Goal: Information Seeking & Learning: Check status

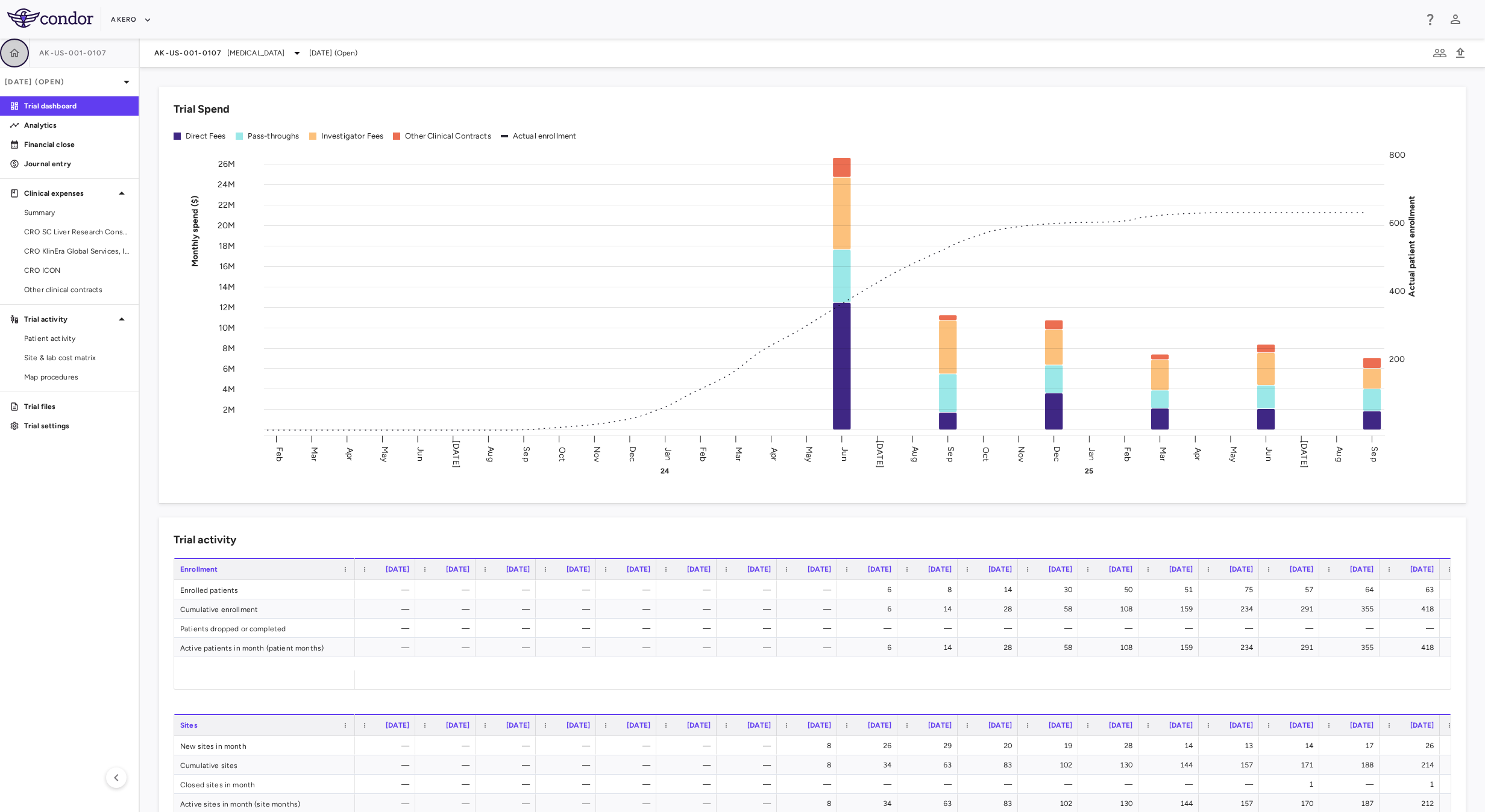
click at [9, 53] on icon "button" at bounding box center [15, 53] width 12 height 12
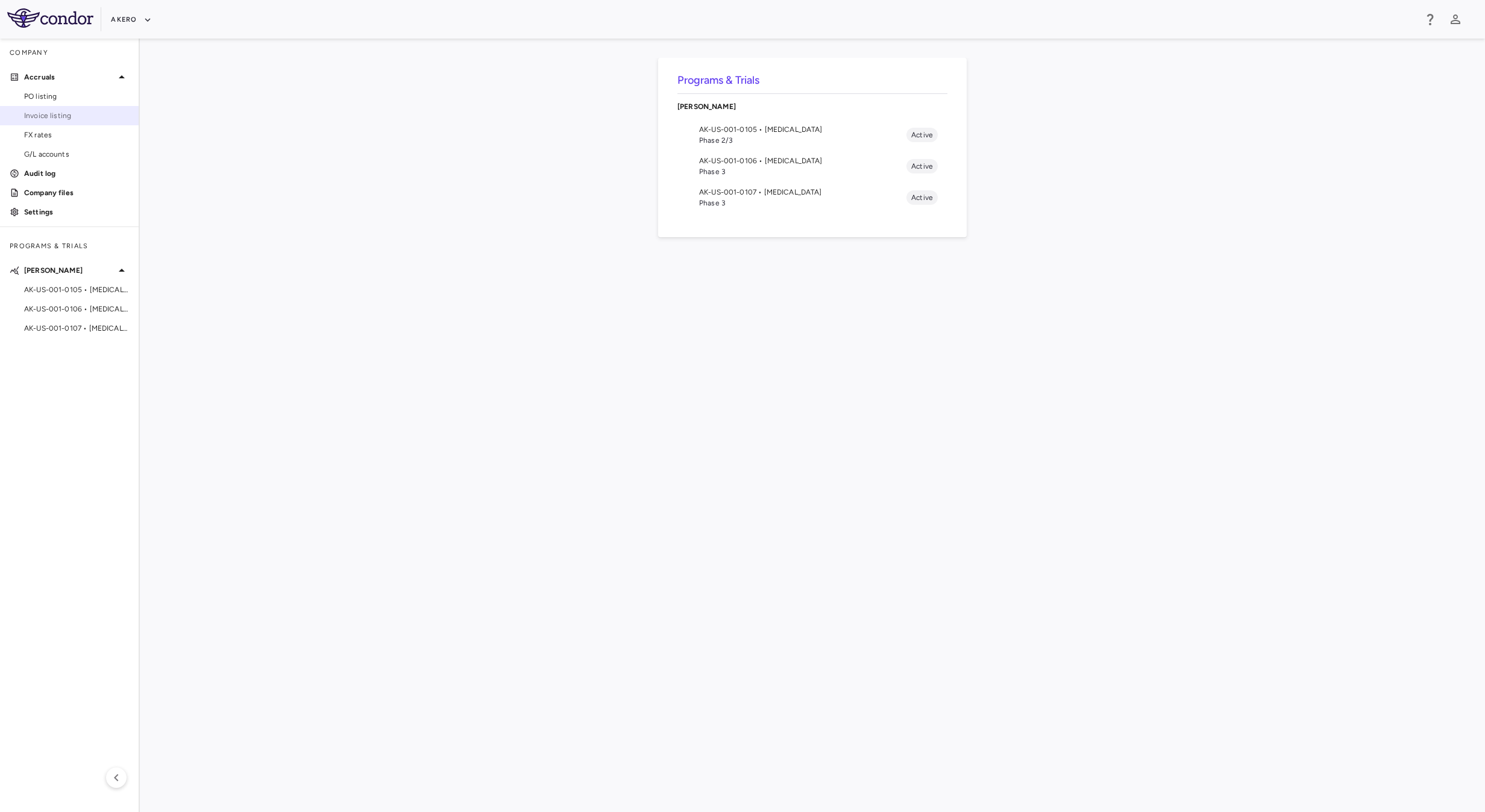
click at [58, 119] on span "Invoice listing" at bounding box center [76, 116] width 105 height 11
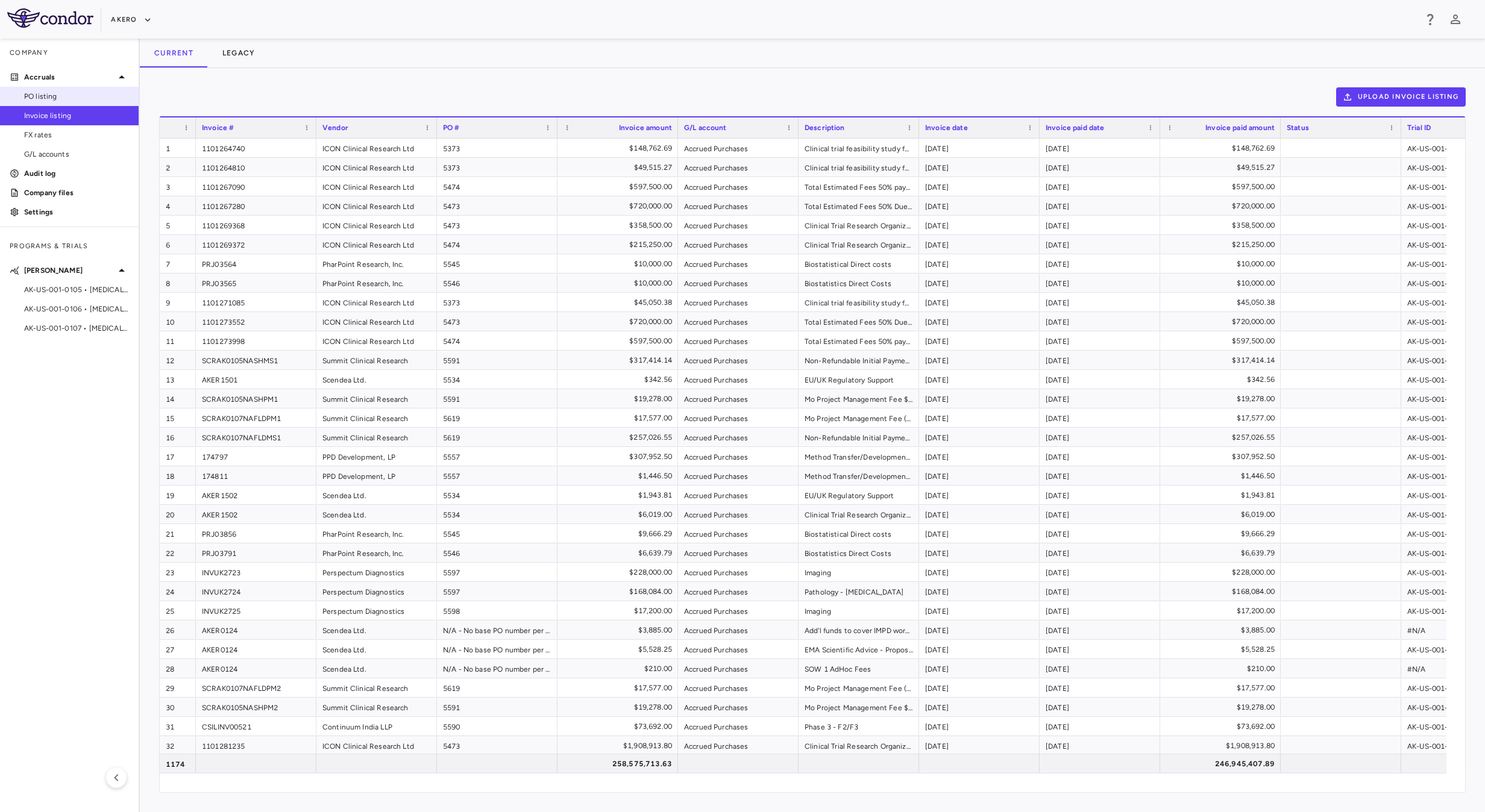
click at [73, 99] on span "PO listing" at bounding box center [76, 96] width 105 height 11
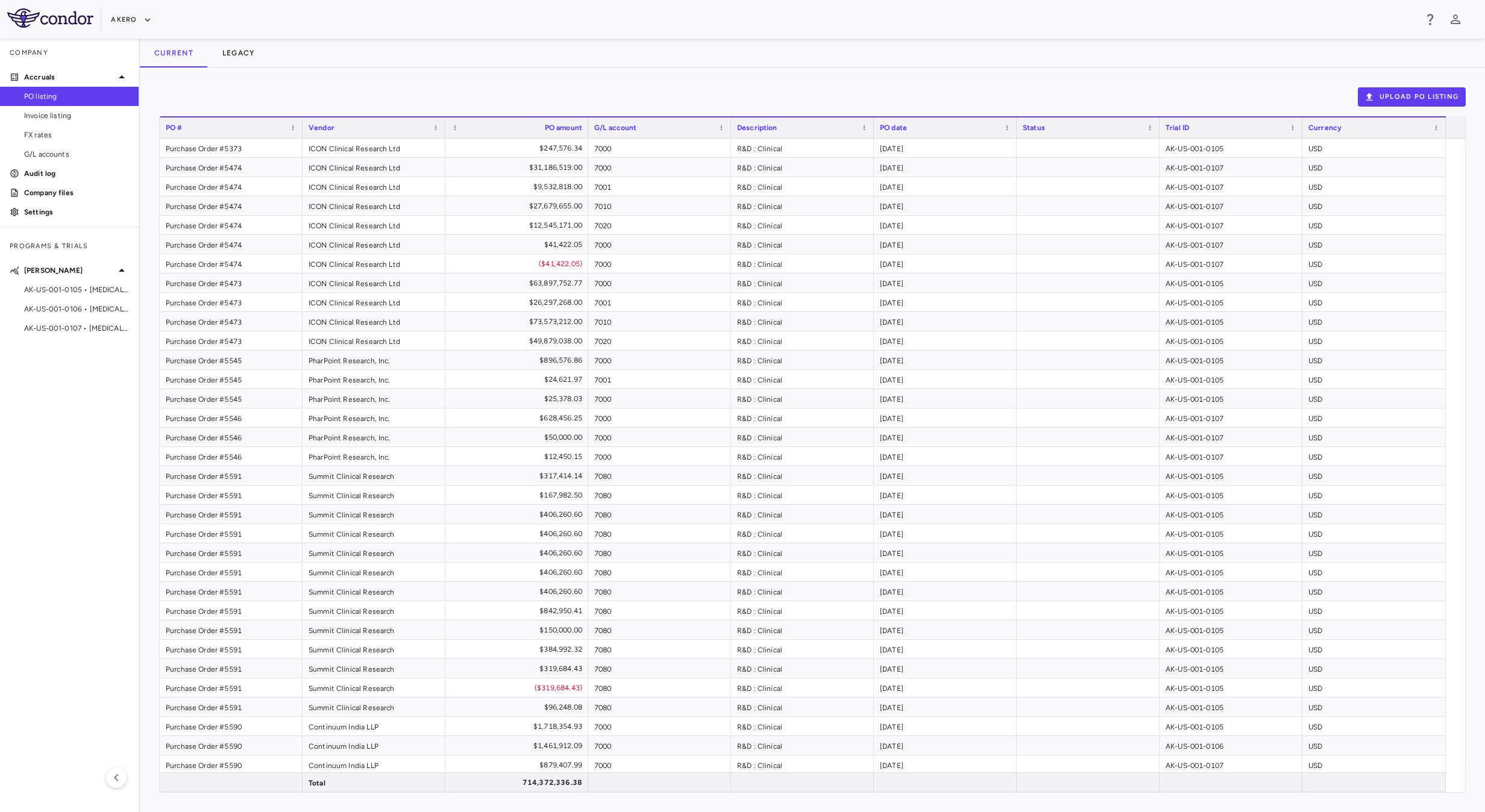
click at [576, 60] on div "Current Legacy" at bounding box center [812, 53] width 1345 height 29
click at [667, 74] on div "Upload PO Listing Drag here to set row groups Drag here to set column labels PO…" at bounding box center [812, 440] width 1345 height 744
click at [562, 790] on div "714,372,336.38" at bounding box center [517, 782] width 143 height 19
click at [144, 19] on icon "button" at bounding box center [148, 20] width 11 height 11
click at [29, 70] on div at bounding box center [742, 406] width 1485 height 812
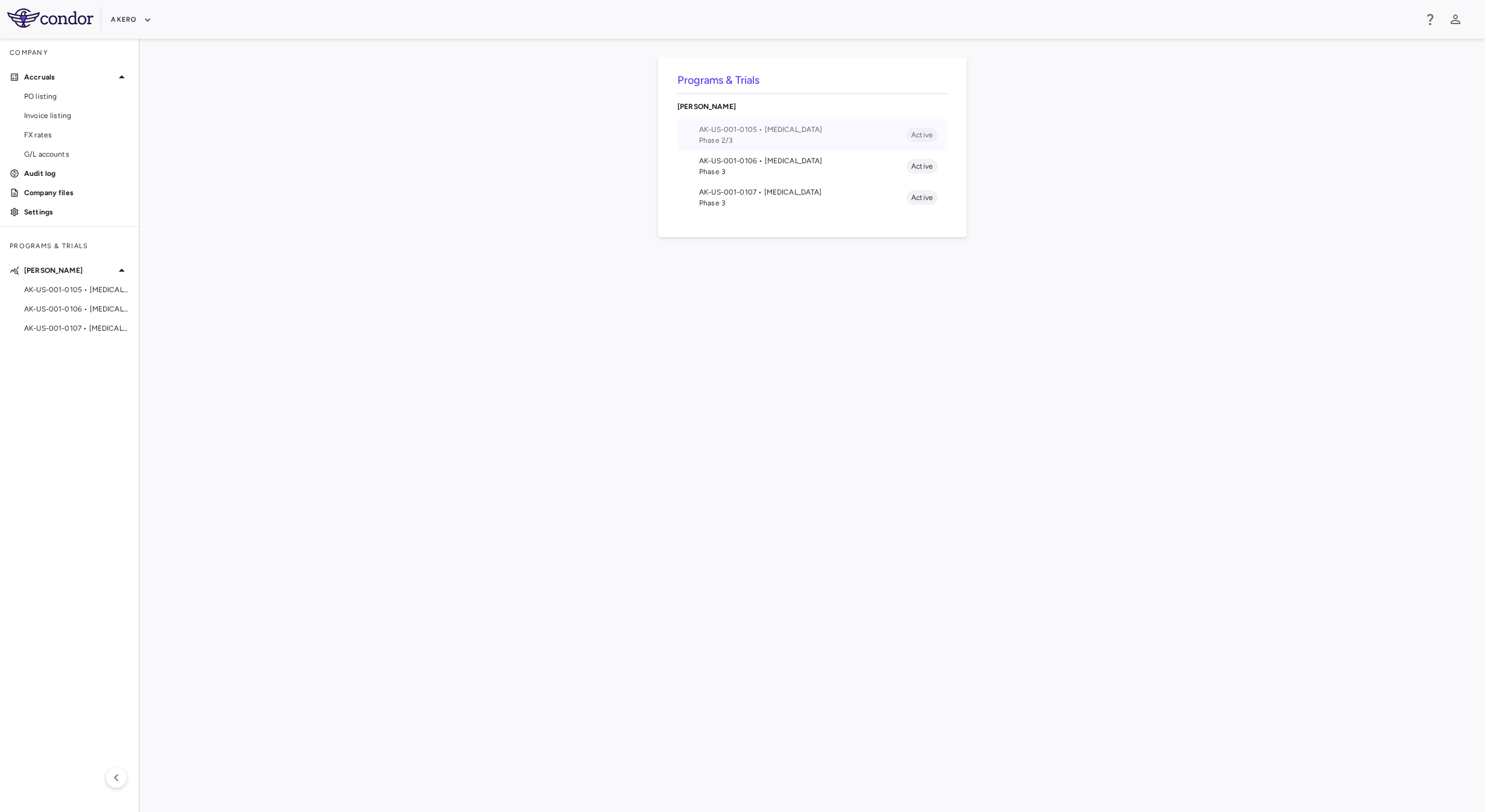
click at [781, 148] on li "AK-US-001-0105 • [MEDICAL_DATA] Phase 2/3 Active" at bounding box center [812, 134] width 270 height 31
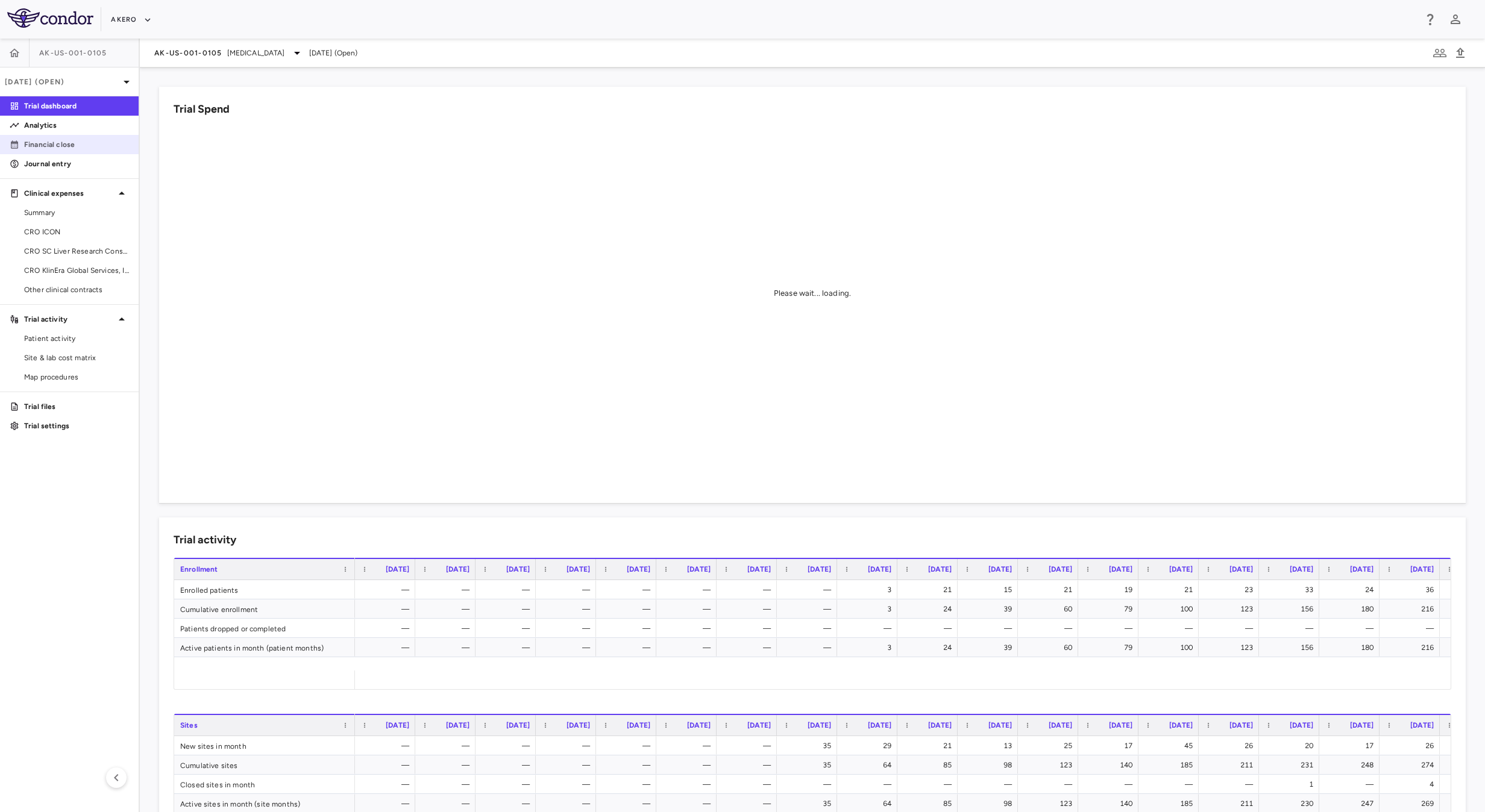
click at [64, 144] on p "Financial close" at bounding box center [76, 144] width 105 height 11
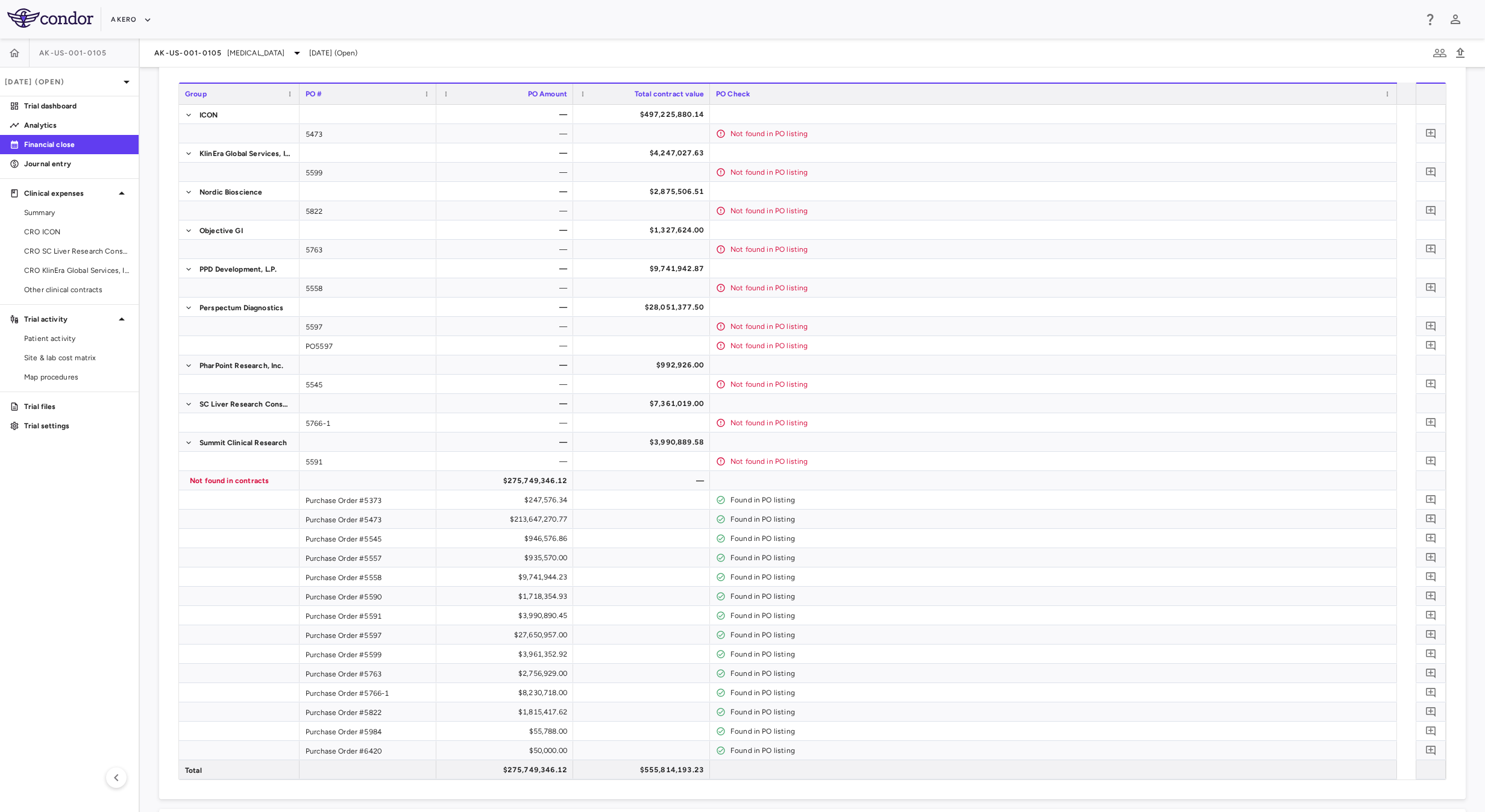
scroll to position [87, 0]
click at [529, 758] on div "$275,749,346.12" at bounding box center [507, 765] width 120 height 19
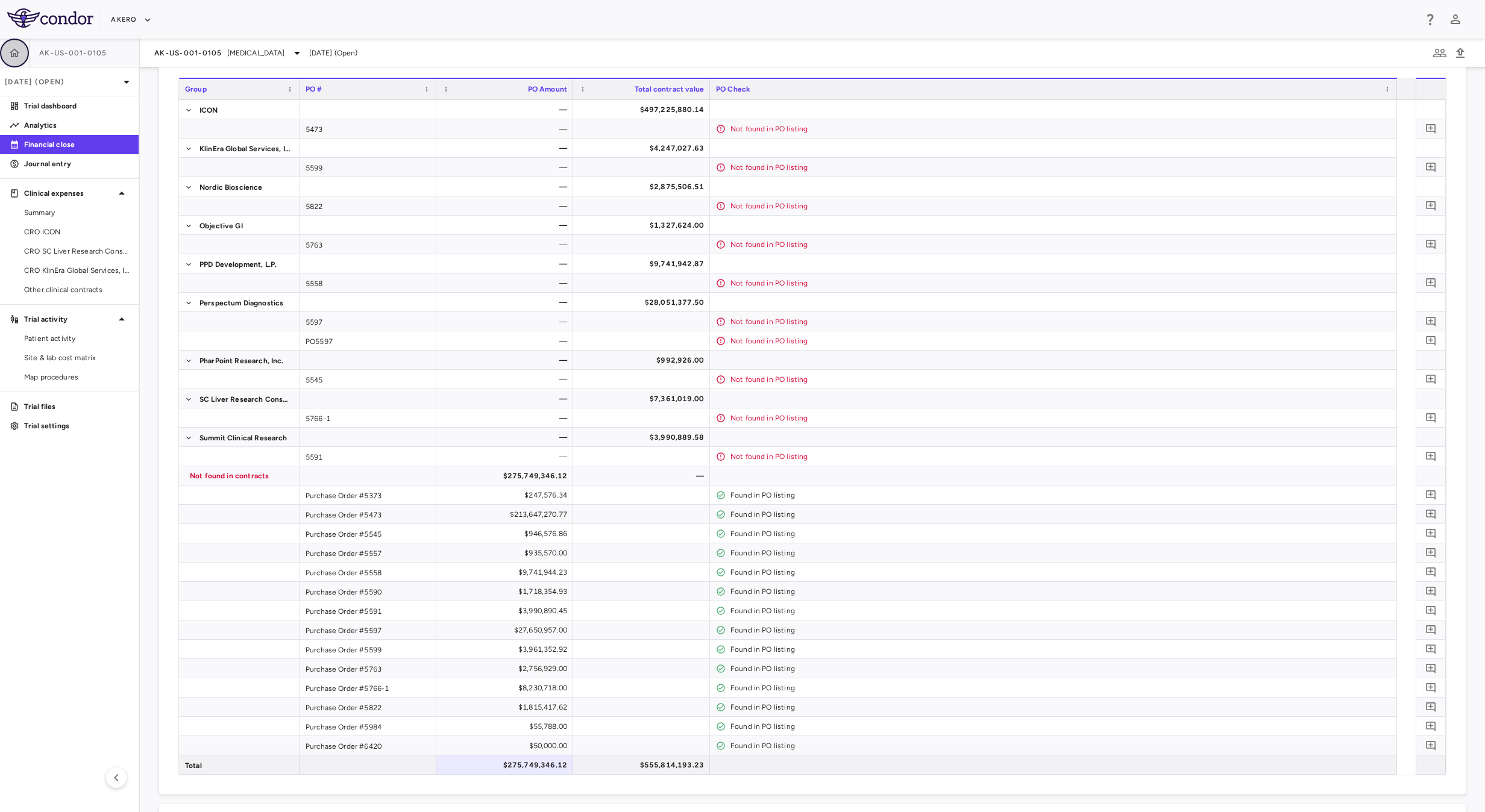
click at [13, 53] on icon "button" at bounding box center [15, 53] width 12 height 12
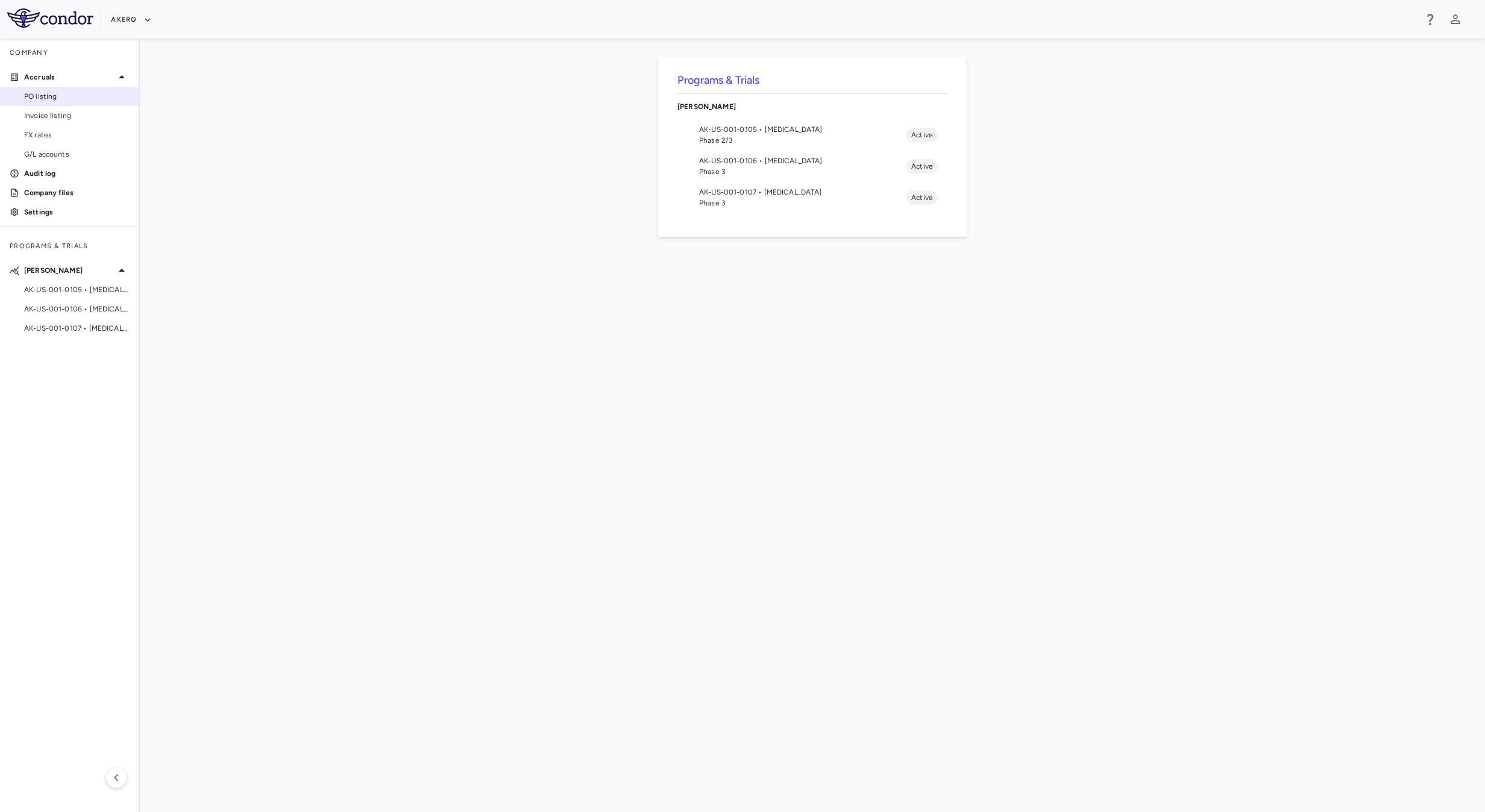
click at [58, 92] on span "PO listing" at bounding box center [76, 96] width 105 height 11
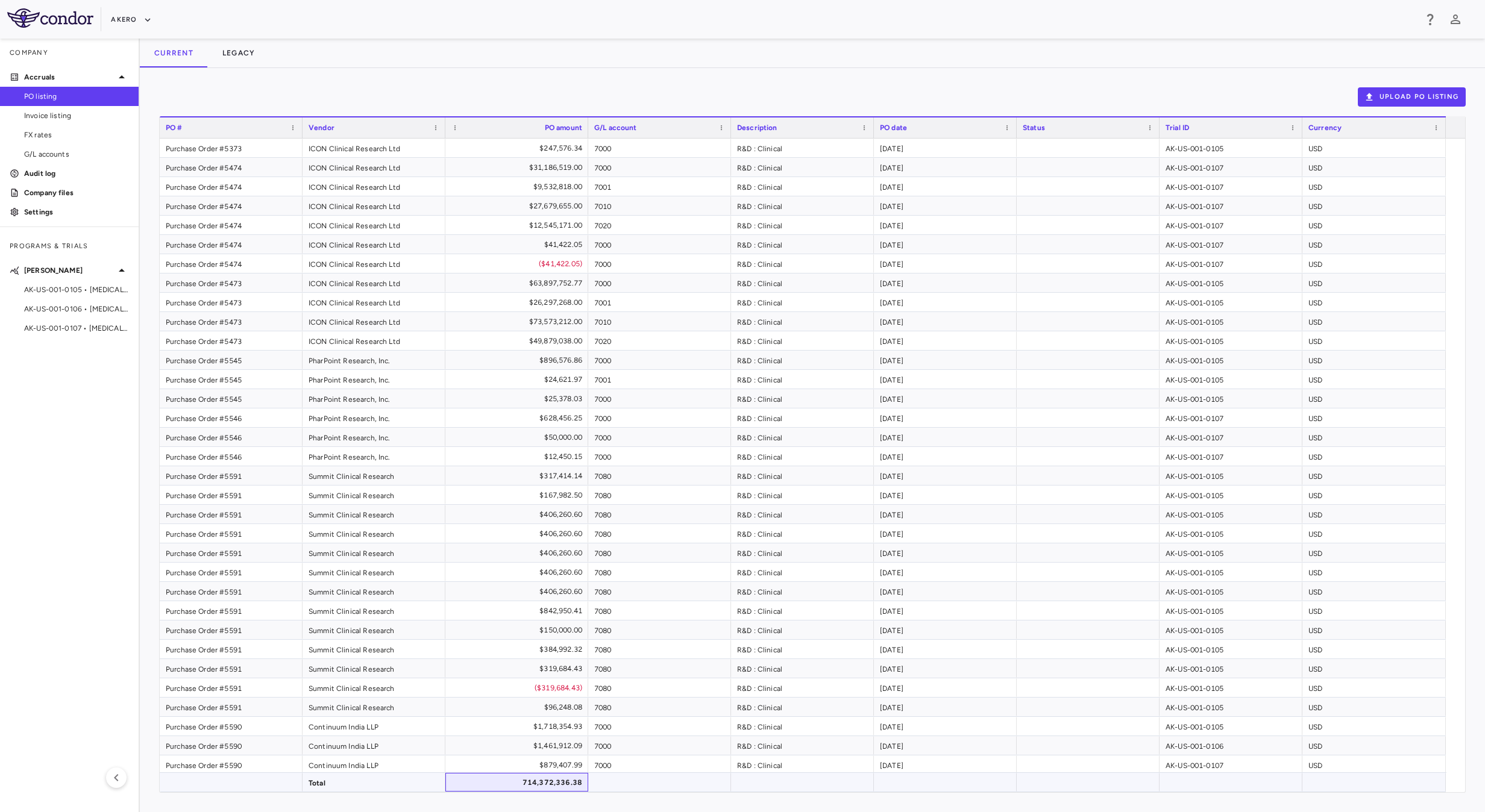
click at [564, 783] on div "714,372,336.38" at bounding box center [519, 782] width 126 height 19
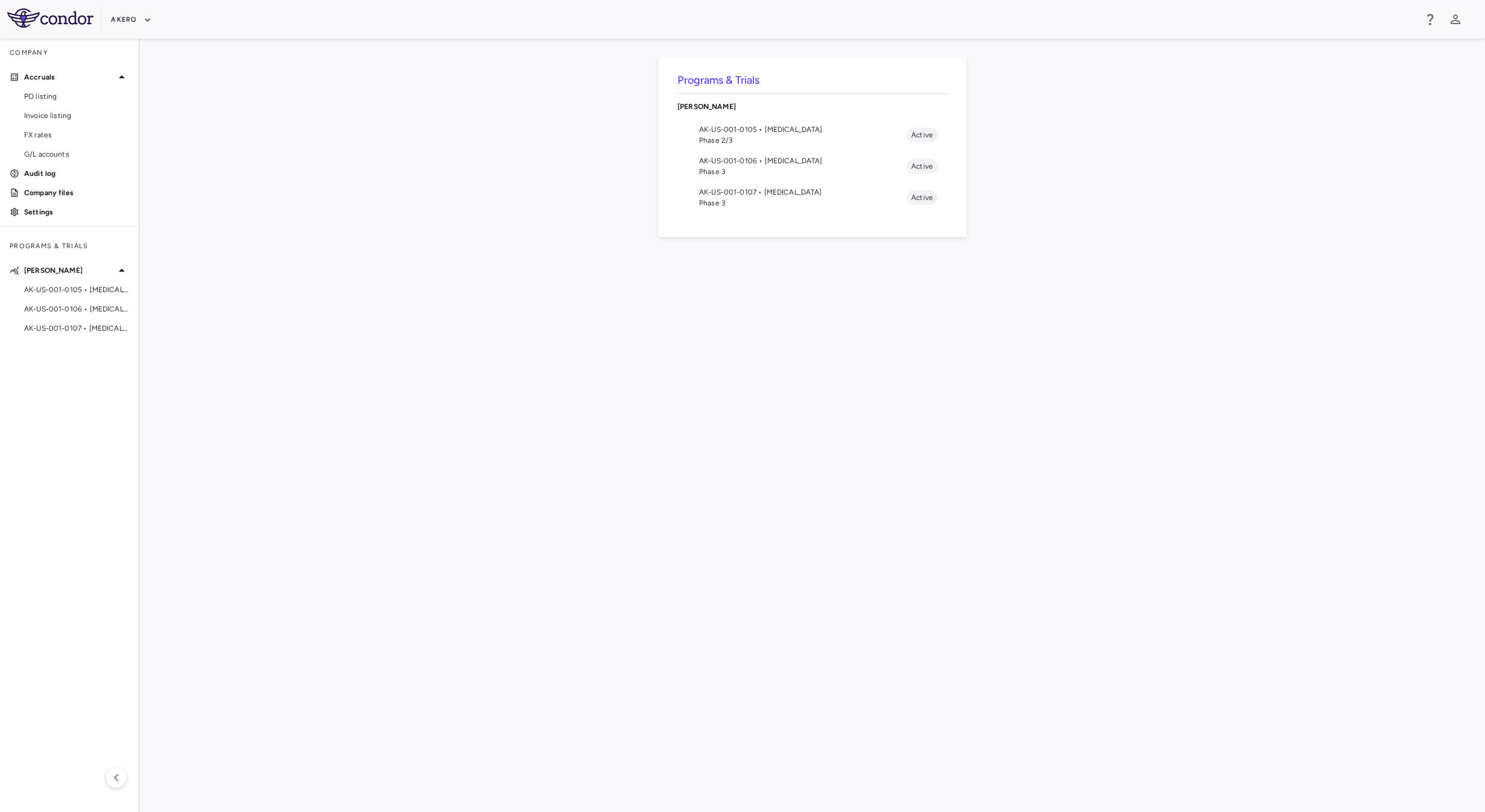
click at [784, 160] on span "AK-US-001-0106 • [MEDICAL_DATA]" at bounding box center [802, 161] width 207 height 11
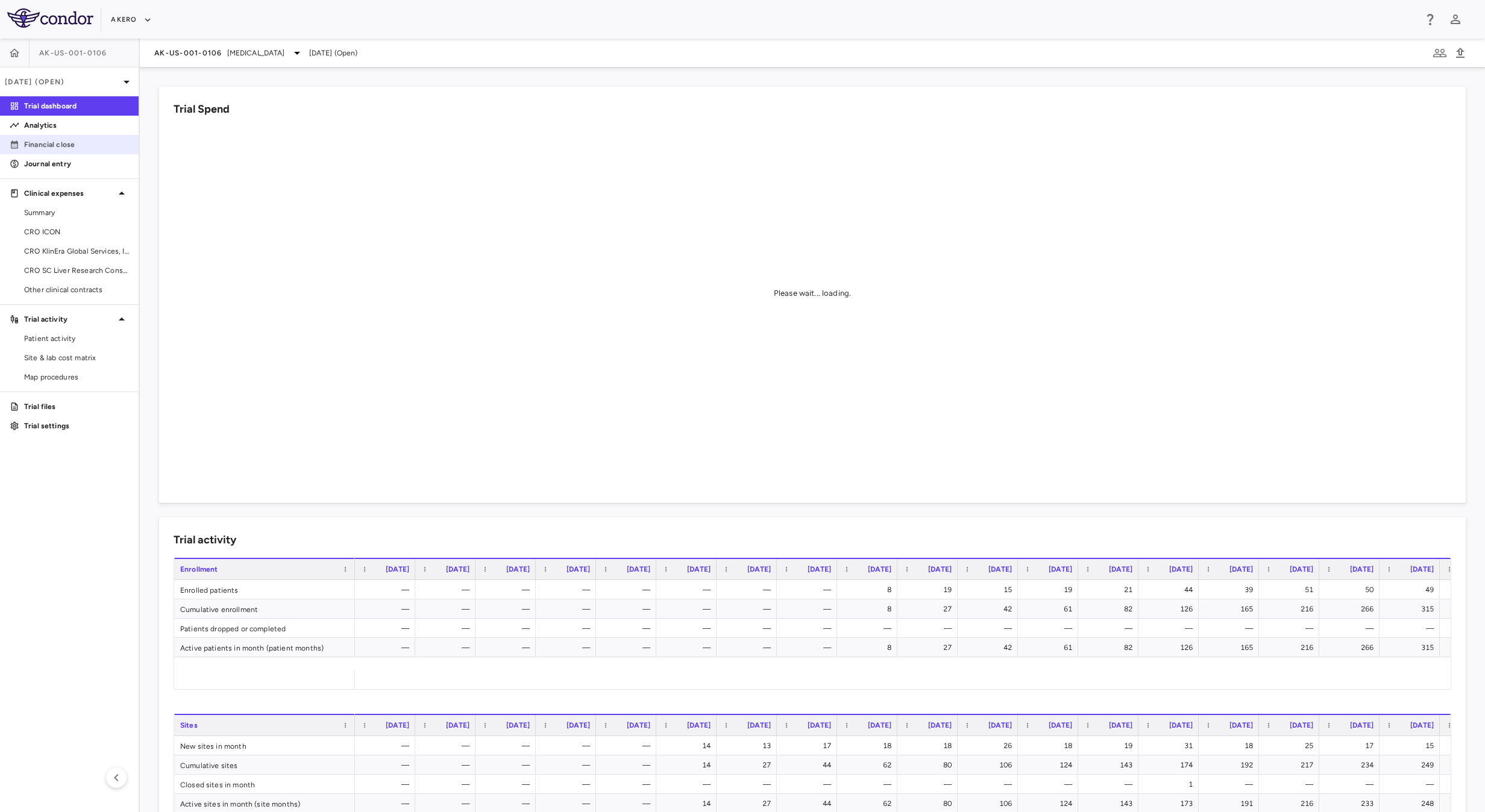
click at [76, 137] on link "Financial close" at bounding box center [69, 144] width 138 height 18
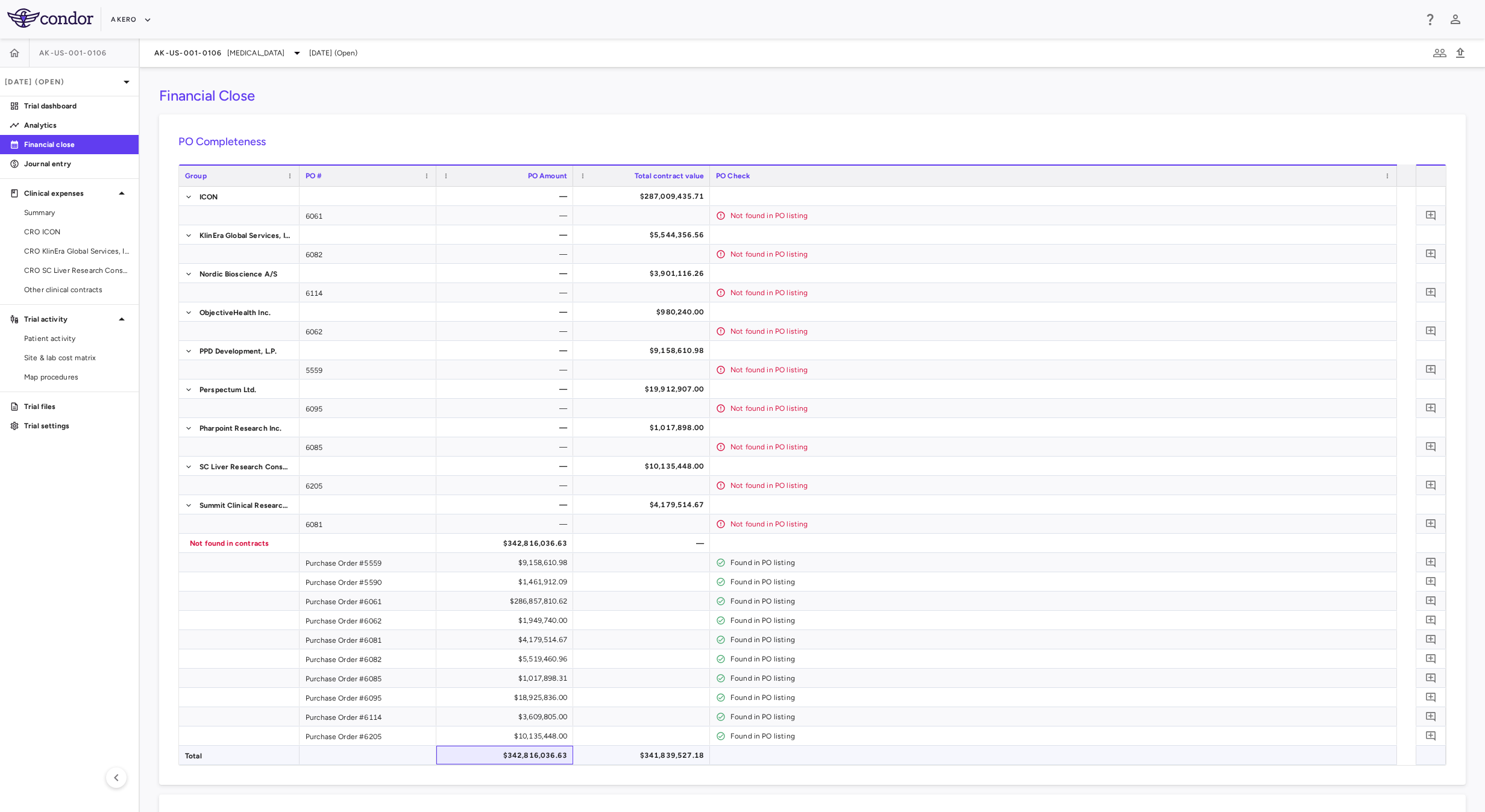
click at [532, 759] on div "$342,816,036.63" at bounding box center [507, 755] width 120 height 19
click at [20, 53] on icon "button" at bounding box center [15, 53] width 12 height 12
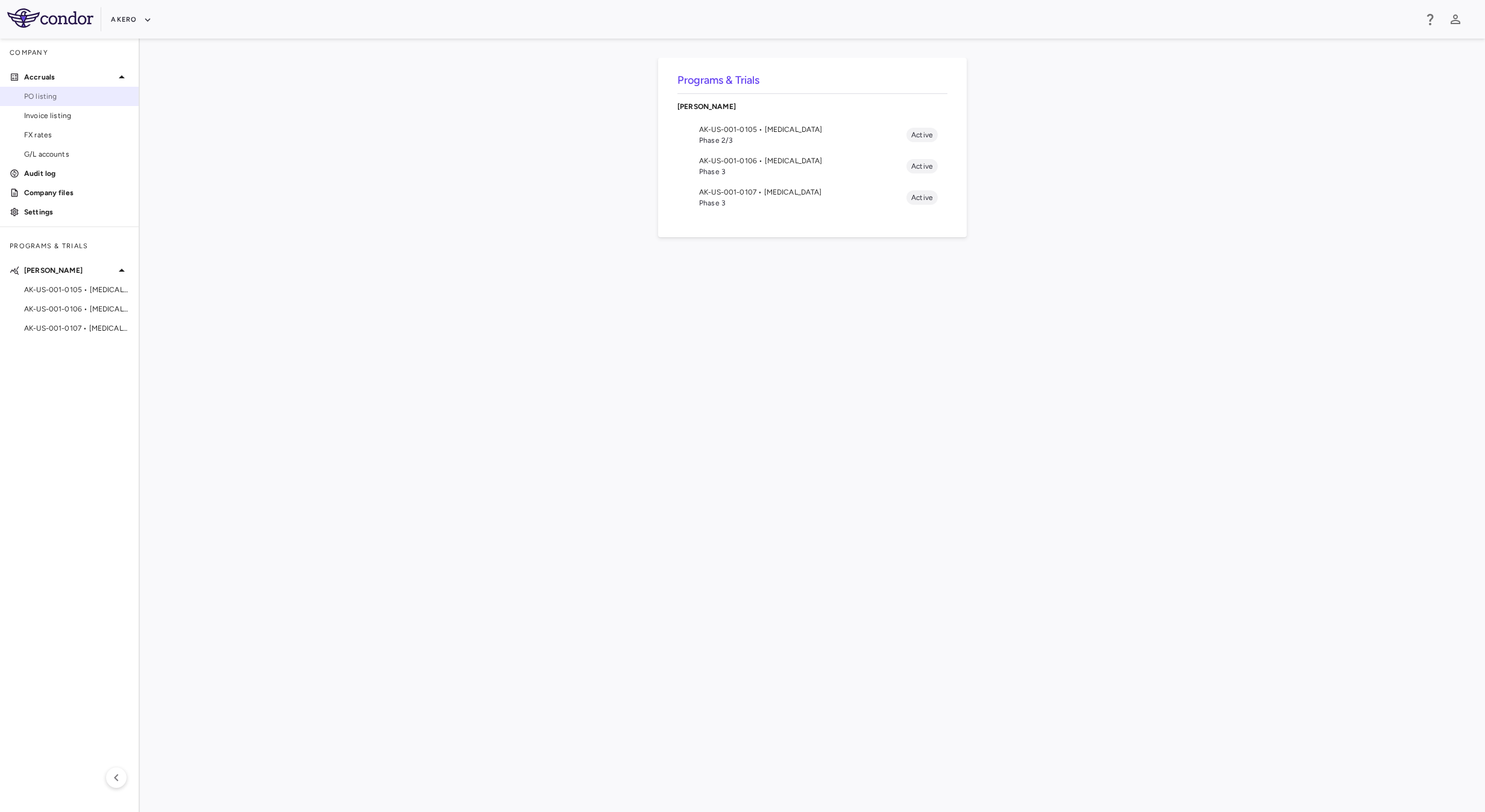
click at [37, 102] on link "PO listing" at bounding box center [69, 96] width 138 height 18
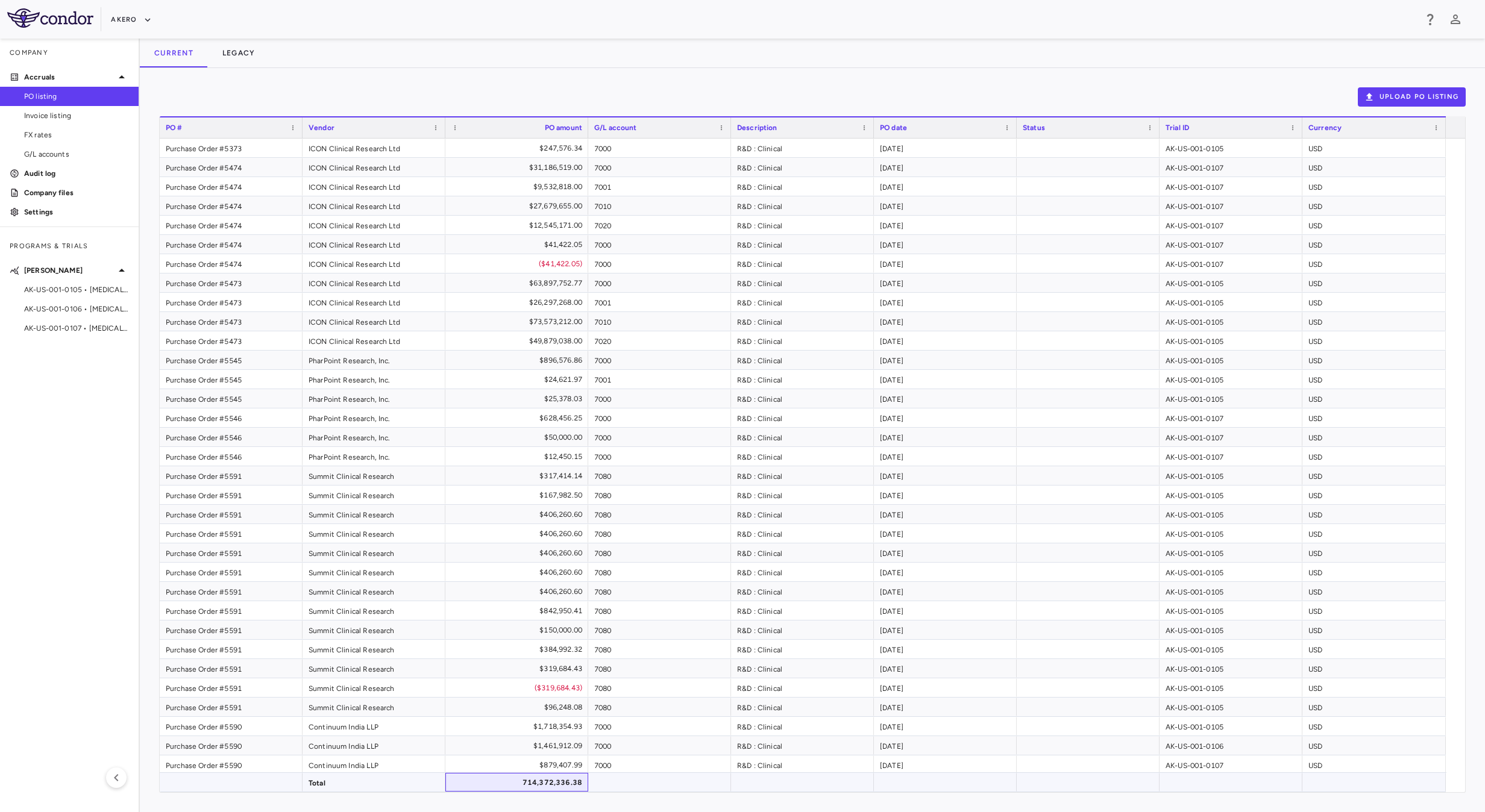
click at [563, 783] on div "714,372,336.38" at bounding box center [519, 782] width 126 height 19
click at [37, 27] on img at bounding box center [50, 18] width 86 height 19
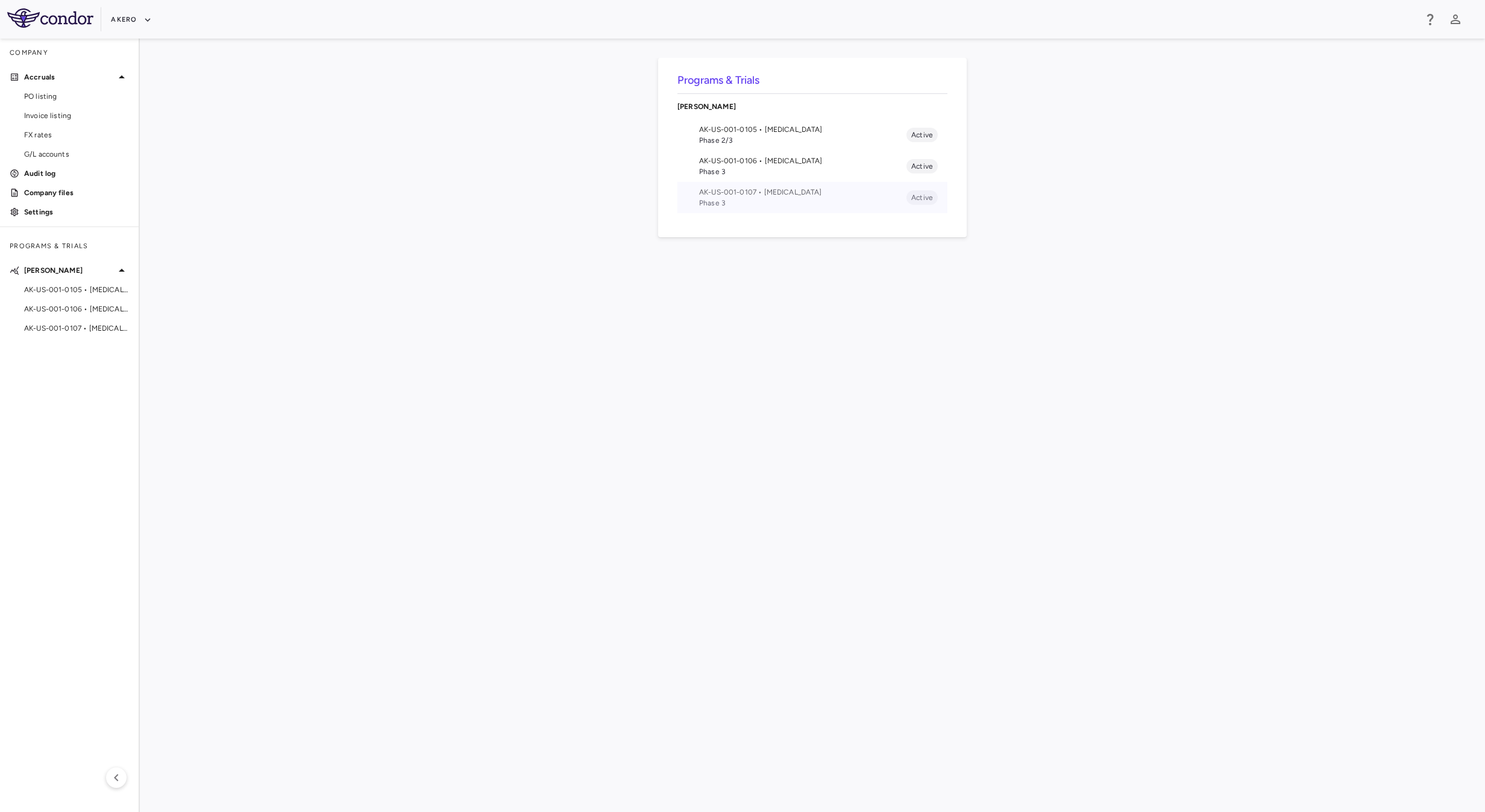
click at [796, 210] on li "AK-US-001-0107 • [MEDICAL_DATA] Phase 3 Active" at bounding box center [812, 197] width 270 height 31
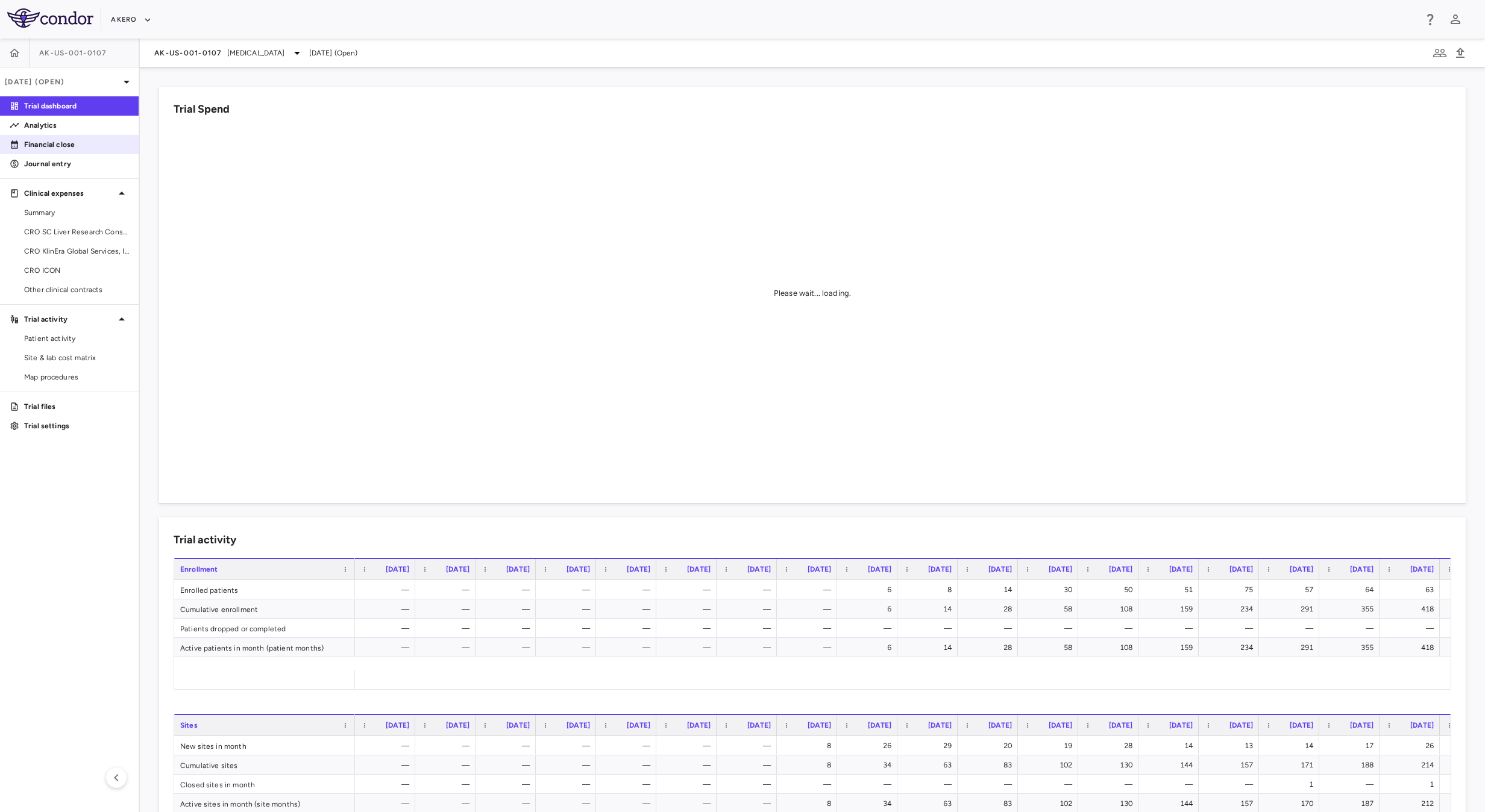
click at [43, 139] on p "Financial close" at bounding box center [76, 144] width 105 height 11
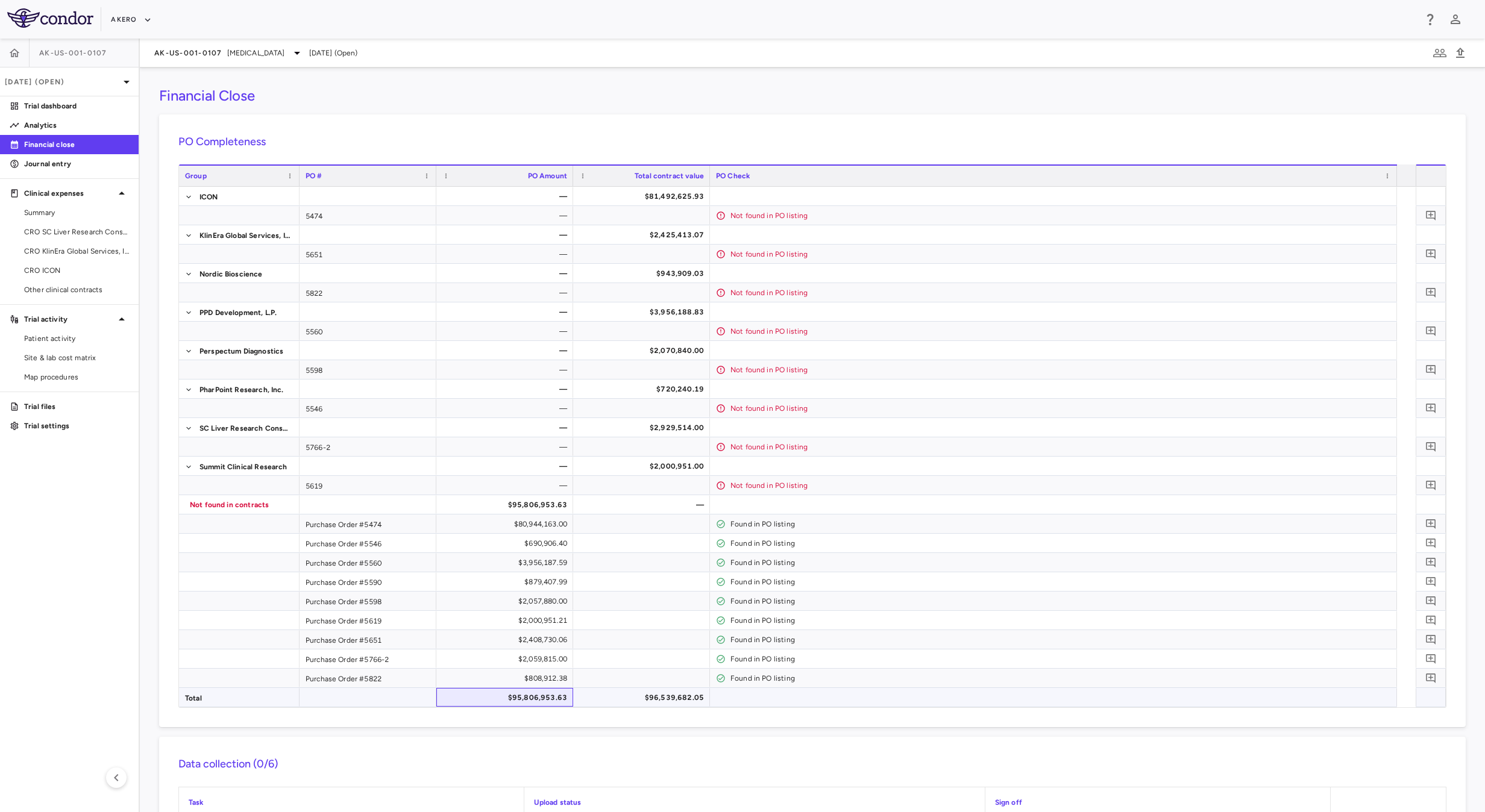
click at [516, 704] on div "$95,806,953.63" at bounding box center [507, 697] width 120 height 19
